Goal: Information Seeking & Learning: Check status

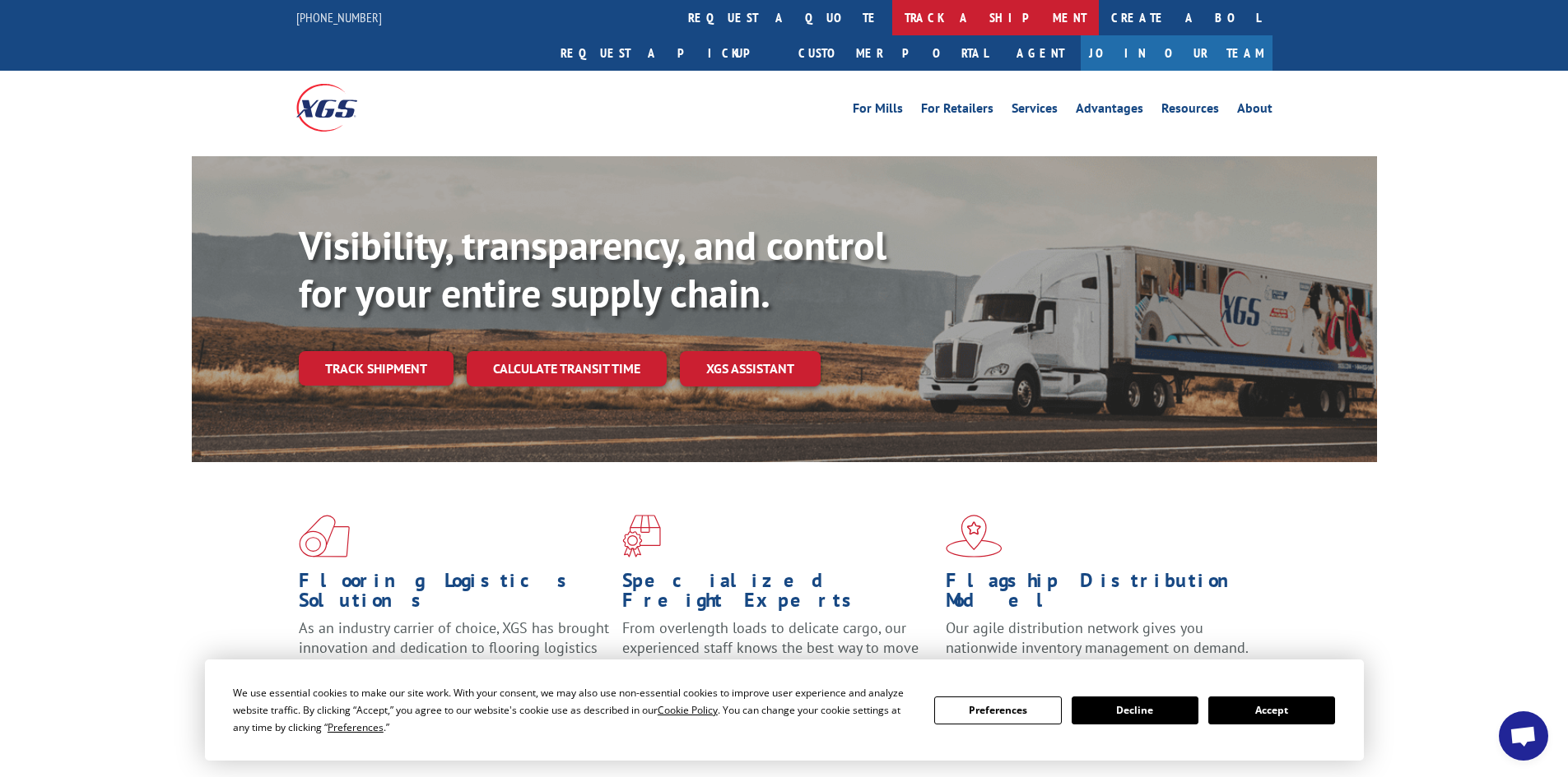
click at [892, 13] on link "track a shipment" at bounding box center [995, 17] width 206 height 36
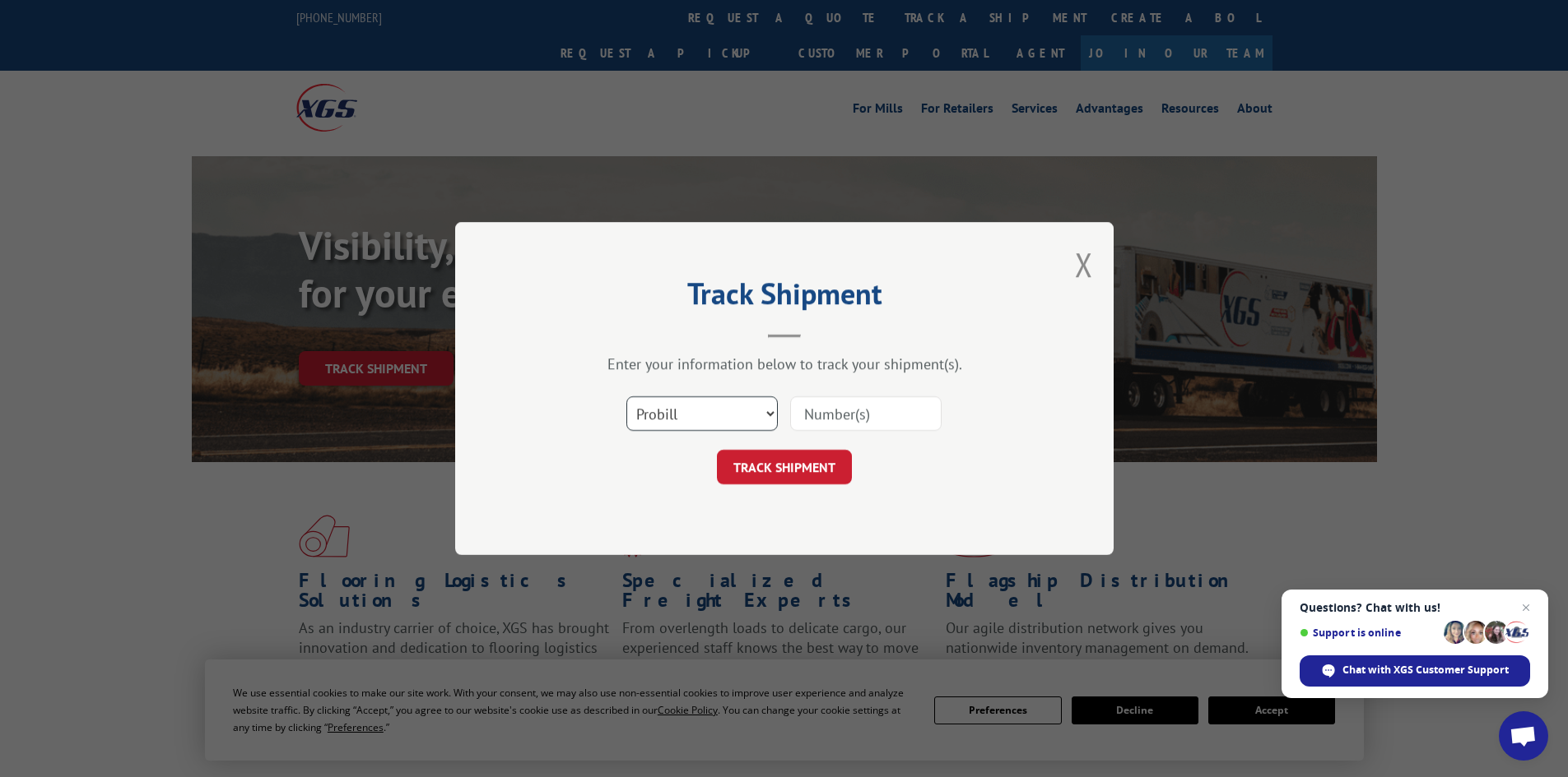
click at [712, 413] on select "Select category... Probill BOL PO" at bounding box center [702, 414] width 151 height 35
select select "bol"
click at [626, 397] on select "Select category... Probill BOL PO" at bounding box center [702, 414] width 151 height 35
click at [833, 415] on input at bounding box center [866, 414] width 151 height 35
paste input "7068331"
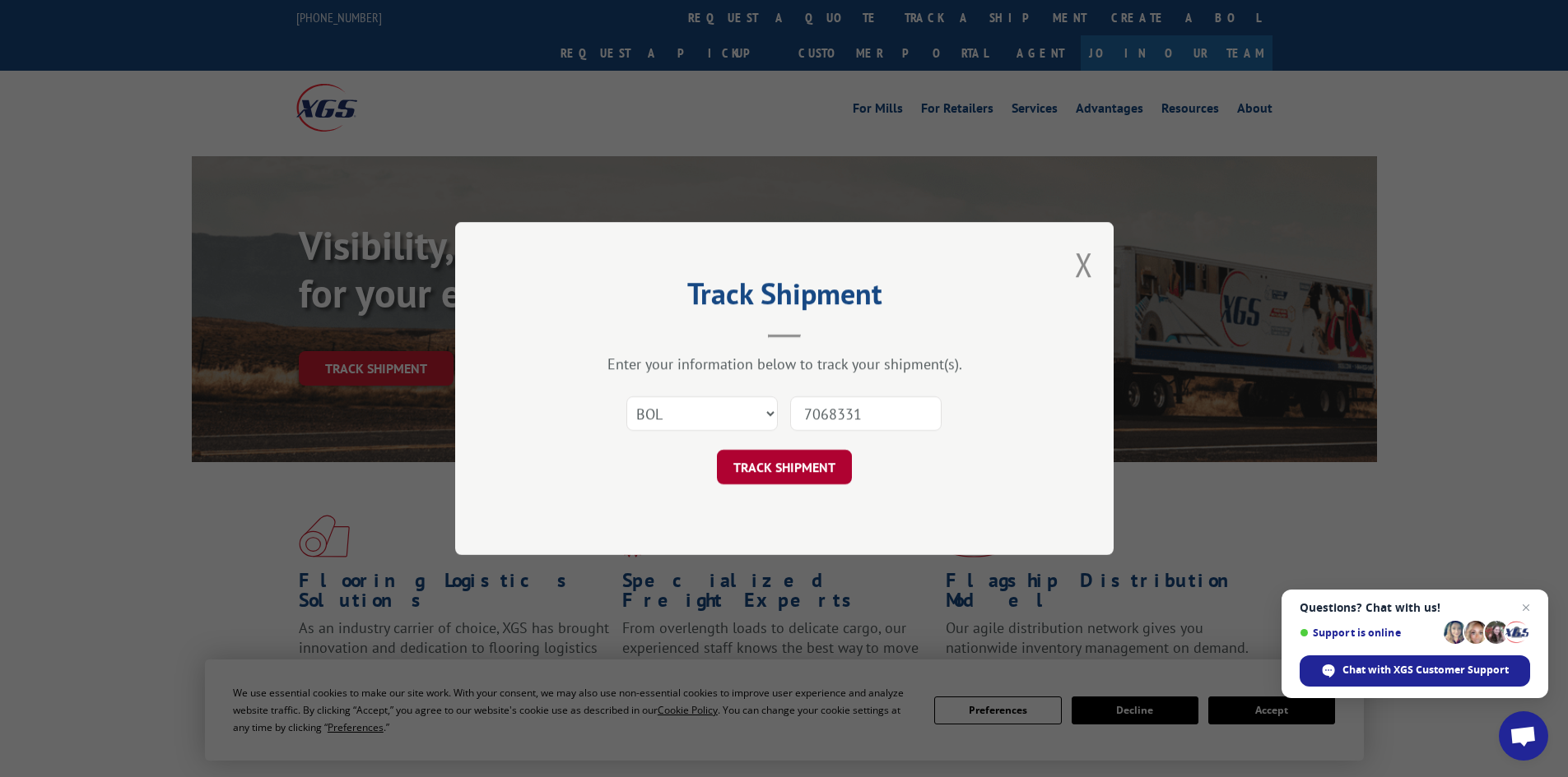
type input "7068331"
click at [783, 467] on button "TRACK SHIPMENT" at bounding box center [784, 468] width 135 height 35
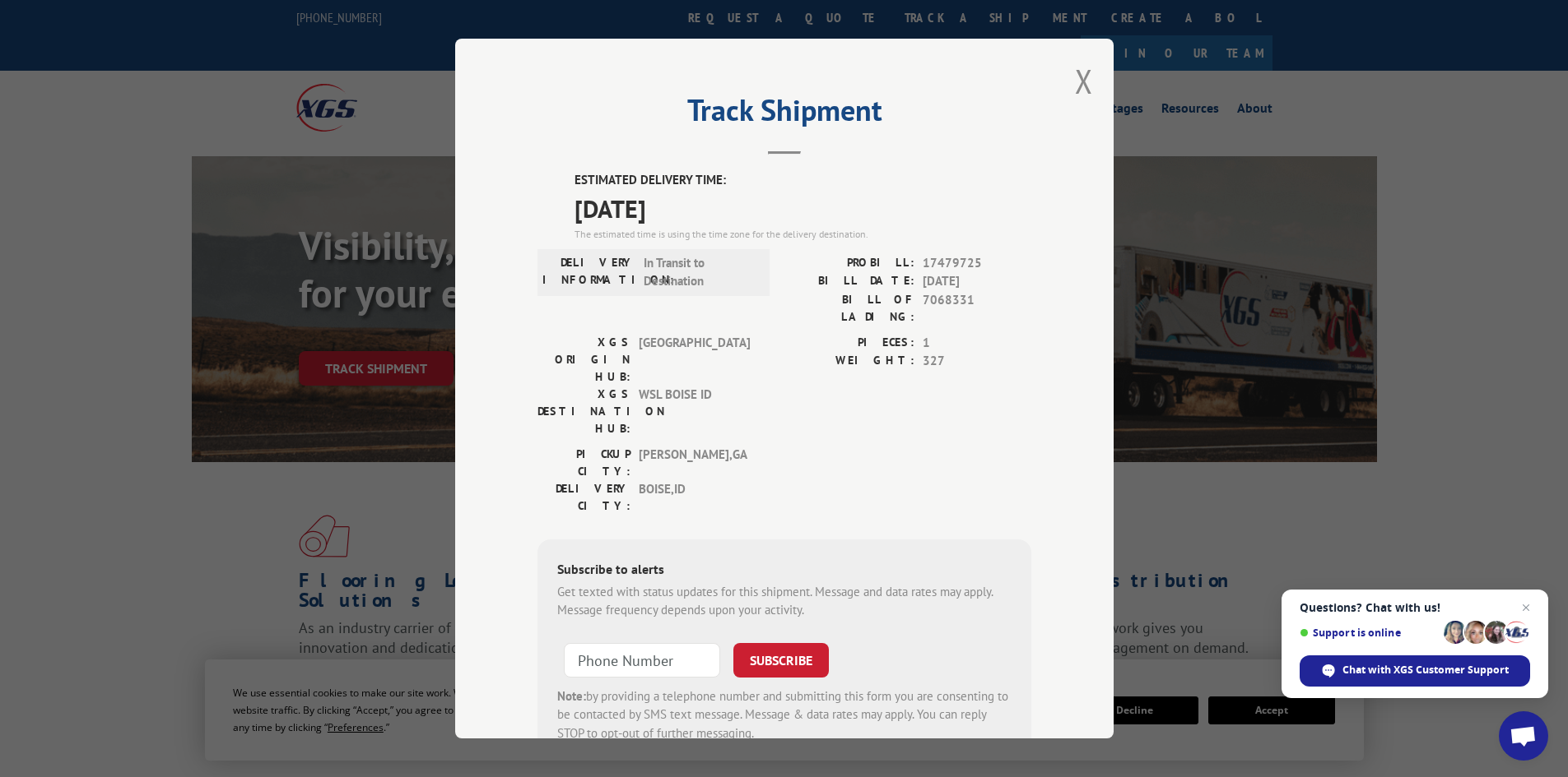
drag, startPoint x: 560, startPoint y: 181, endPoint x: 718, endPoint y: 209, distance: 160.5
click at [718, 209] on div "ESTIMATED DELIVERY TIME: [DATE] The estimated time is using the time zone for t…" at bounding box center [784, 467] width 494 height 591
copy div "ESTIMATED DELIVERY TIME: [DATE]"
click at [1074, 83] on button "Close modal" at bounding box center [1084, 81] width 18 height 43
